Goal: Find specific page/section: Find specific page/section

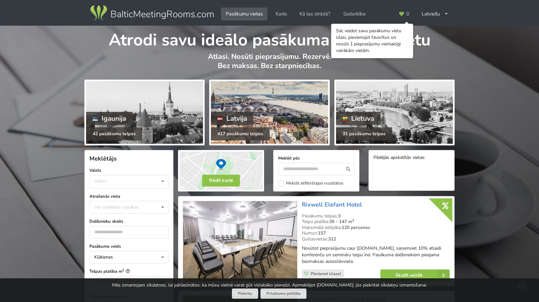
scroll to position [33, 0]
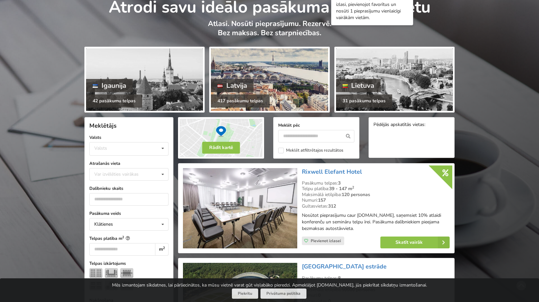
click at [232, 99] on div "417 pasākumu telpas" at bounding box center [240, 100] width 59 height 13
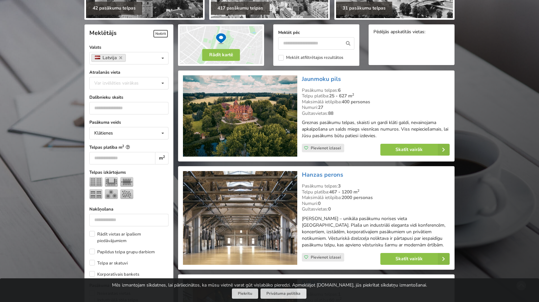
scroll to position [132, 0]
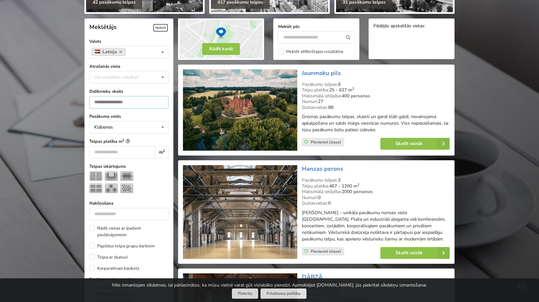
click at [123, 104] on input "number" at bounding box center [128, 102] width 79 height 12
click at [126, 128] on div "Klātienes Klātienes Tiešsaistes Klātienes ar tiešraidi" at bounding box center [128, 127] width 79 height 12
click at [121, 122] on div "Klātienes Klātienes Tiešsaistes Klātienes ar tiešraidi" at bounding box center [128, 127] width 79 height 12
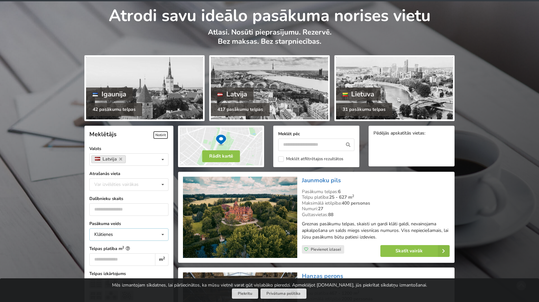
scroll to position [0, 0]
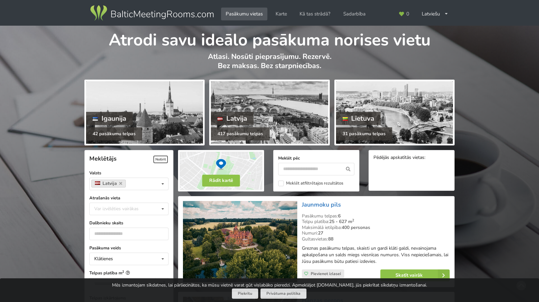
click at [128, 12] on img at bounding box center [152, 13] width 126 height 18
